Goal: Answer question/provide support: Share knowledge or assist other users

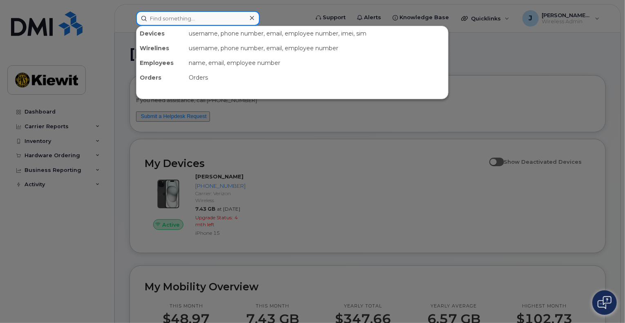
click at [216, 16] on input at bounding box center [198, 18] width 124 height 15
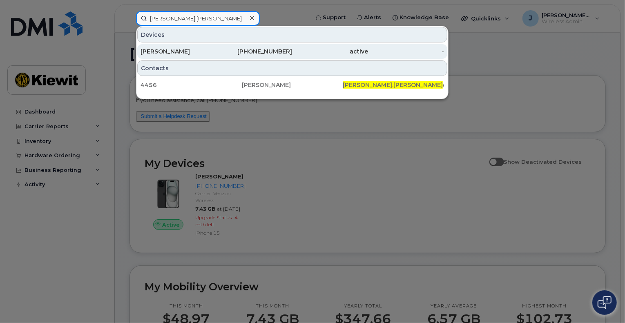
type input "[PERSON_NAME].[PERSON_NAME]"
click at [199, 53] on div "[PERSON_NAME]" at bounding box center [179, 51] width 76 height 8
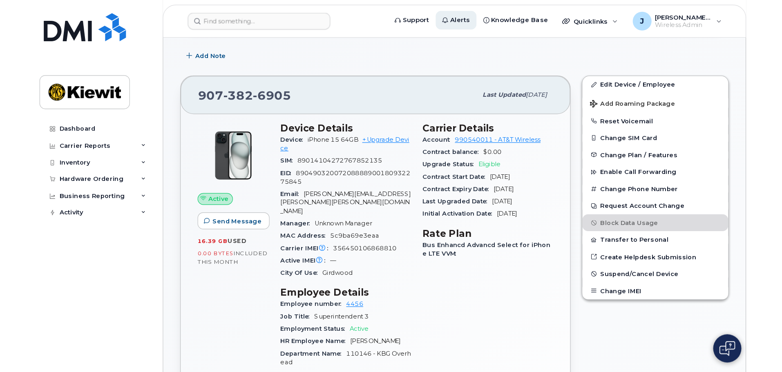
scroll to position [126, 0]
